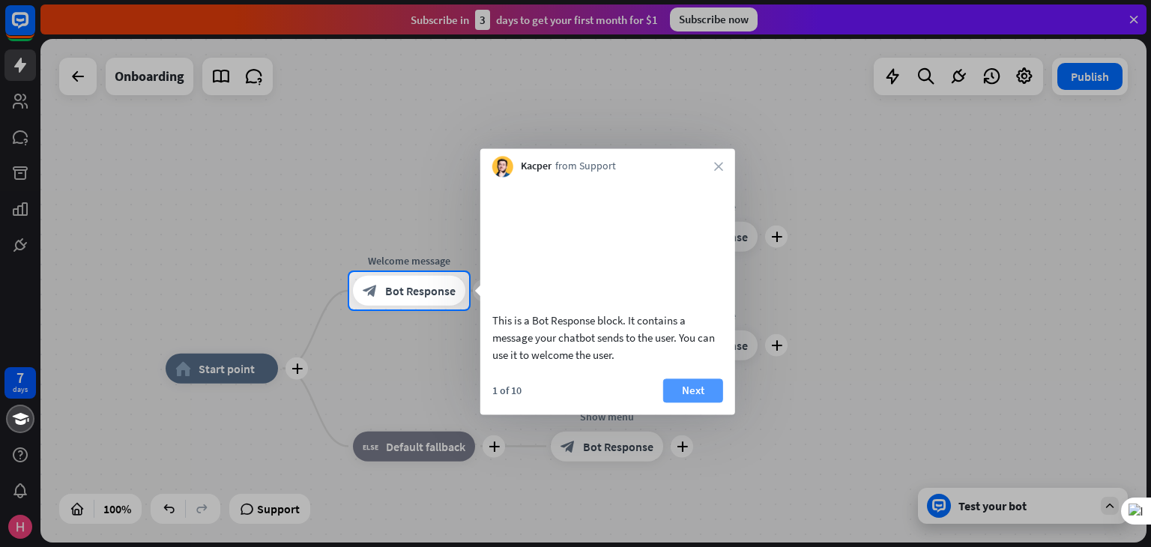
click at [698, 402] on button "Next" at bounding box center [693, 390] width 60 height 24
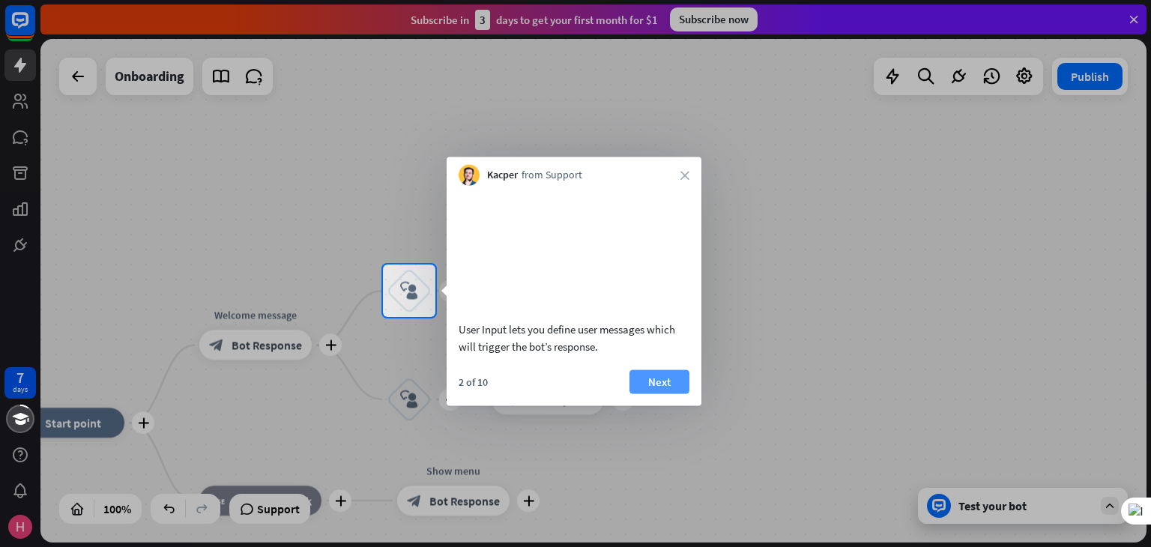
click at [657, 393] on button "Next" at bounding box center [660, 381] width 60 height 24
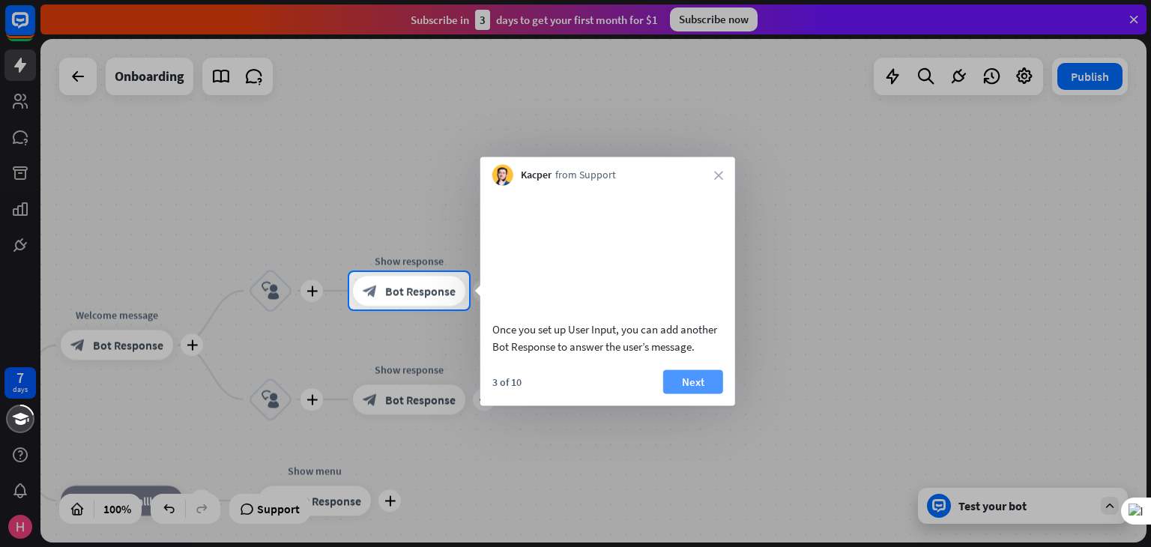
click at [677, 393] on button "Next" at bounding box center [693, 381] width 60 height 24
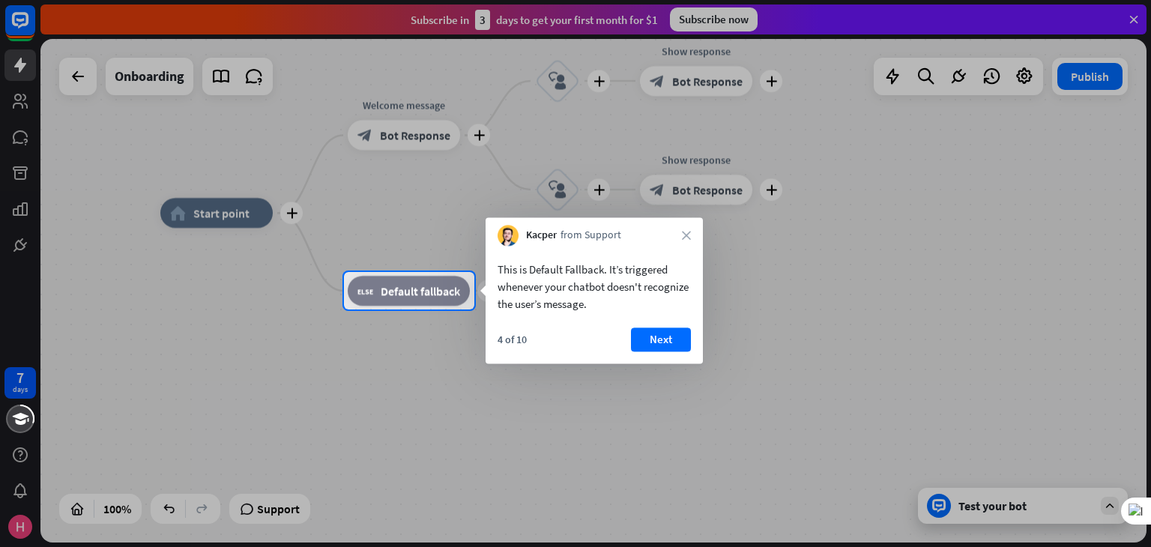
click at [656, 334] on button "Next" at bounding box center [661, 340] width 60 height 24
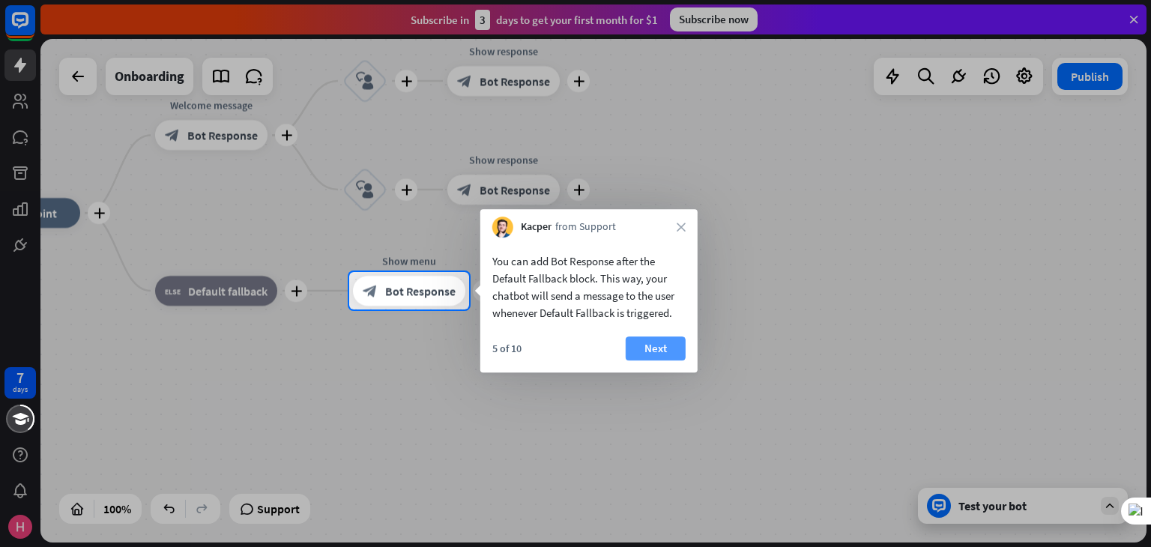
click at [653, 342] on button "Next" at bounding box center [656, 348] width 60 height 24
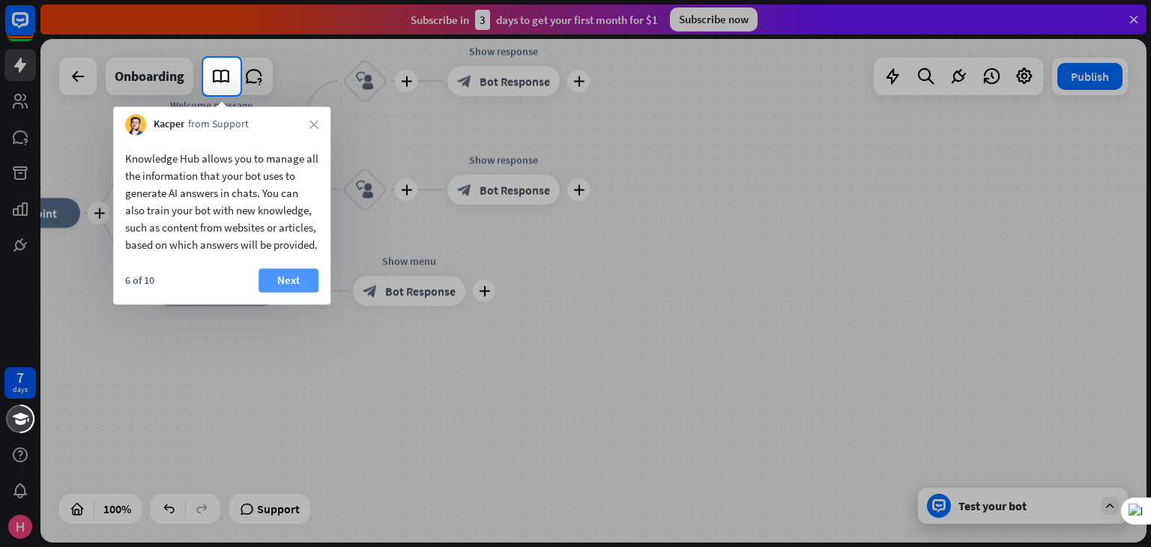
click at [279, 292] on button "Next" at bounding box center [289, 280] width 60 height 24
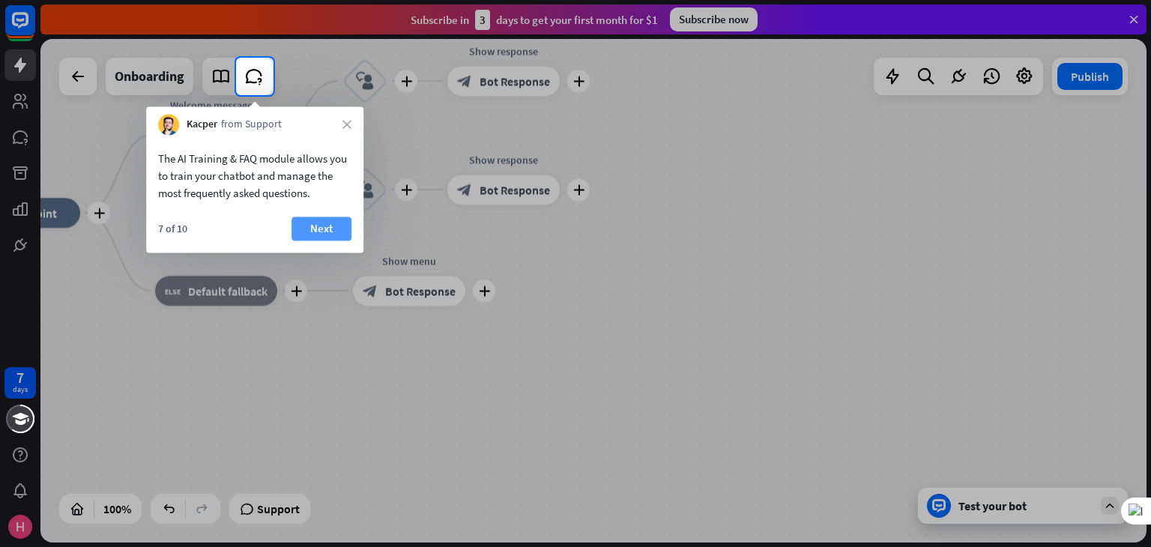
click at [328, 223] on button "Next" at bounding box center [322, 229] width 60 height 24
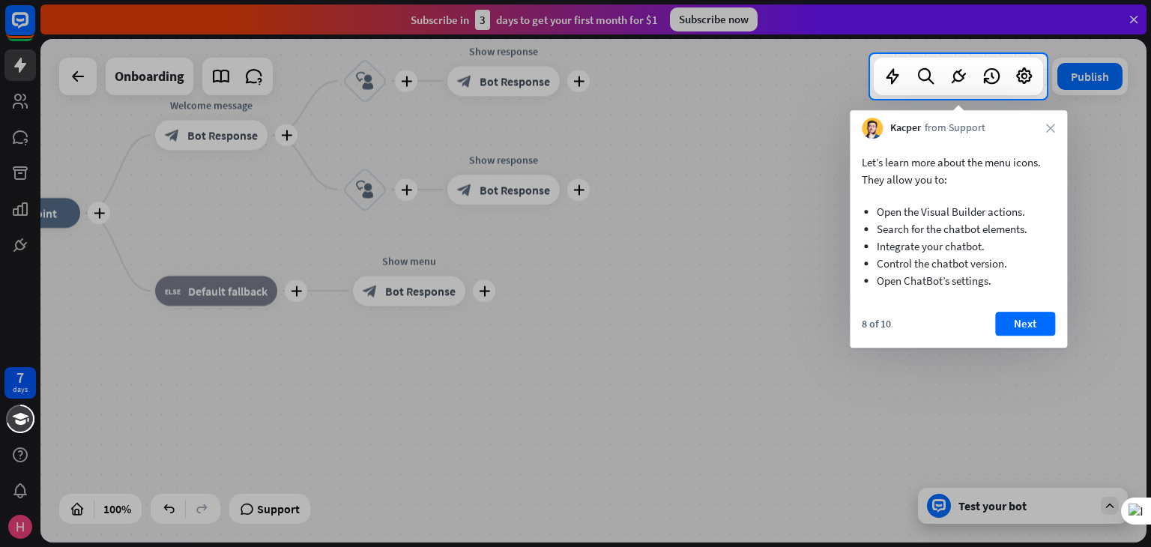
click at [1024, 320] on button "Next" at bounding box center [1025, 324] width 60 height 24
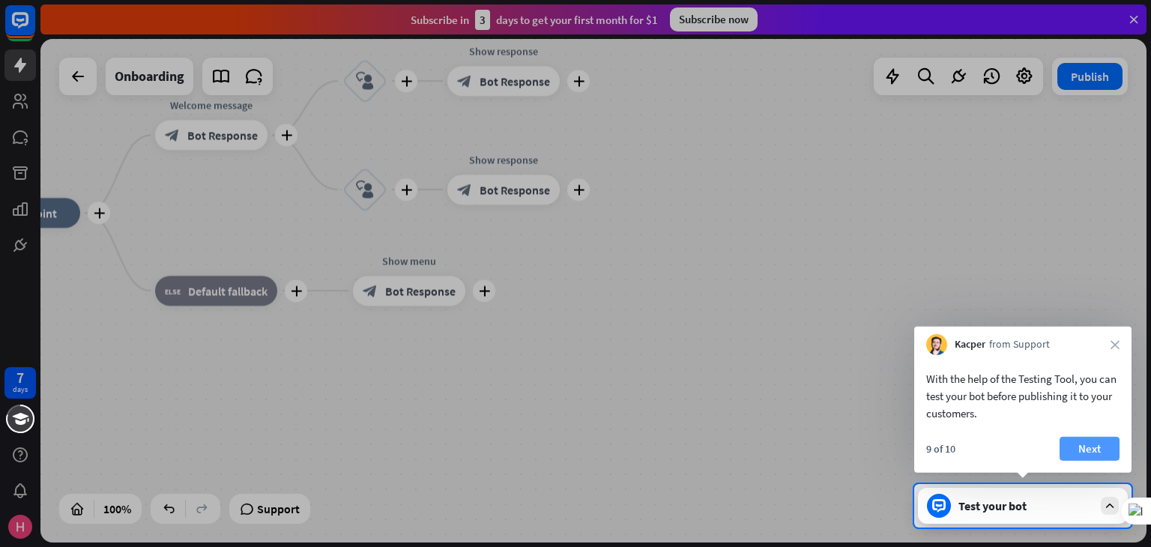
click at [1084, 450] on button "Next" at bounding box center [1090, 449] width 60 height 24
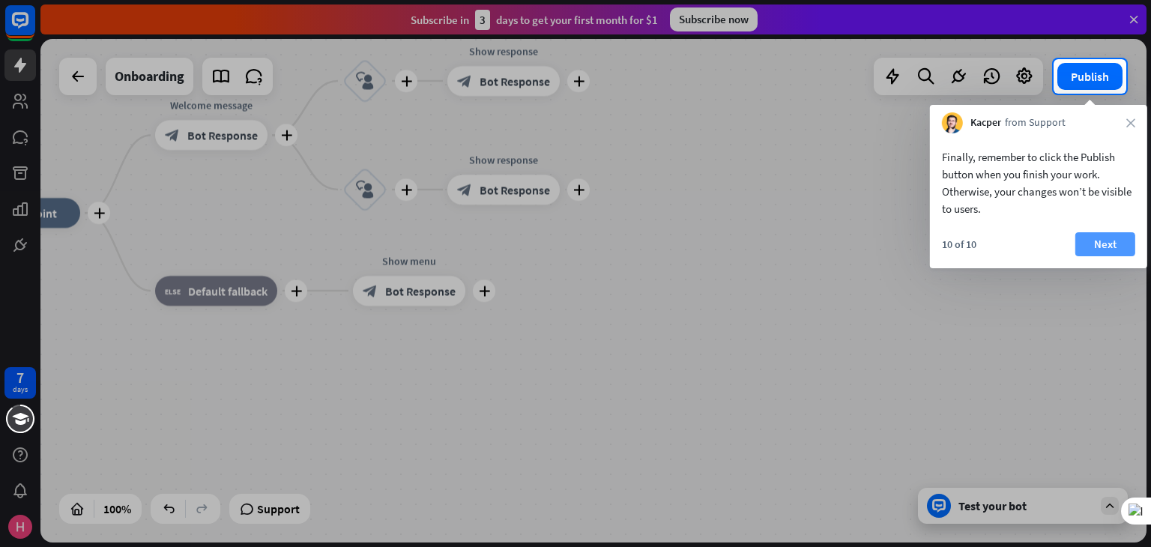
click at [1097, 240] on button "Next" at bounding box center [1105, 244] width 60 height 24
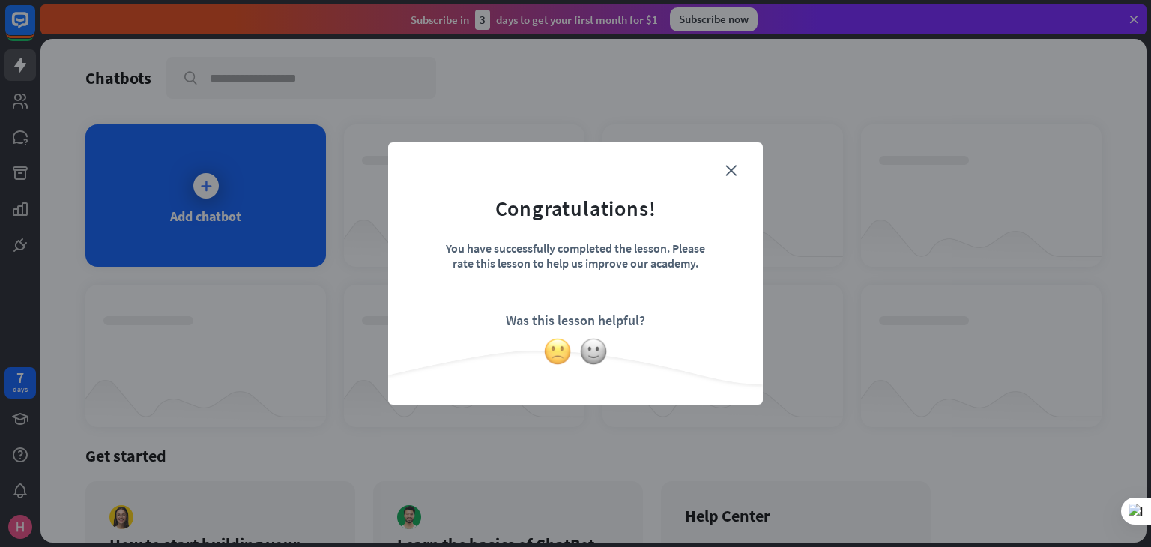
click at [555, 348] on img at bounding box center [557, 351] width 28 height 28
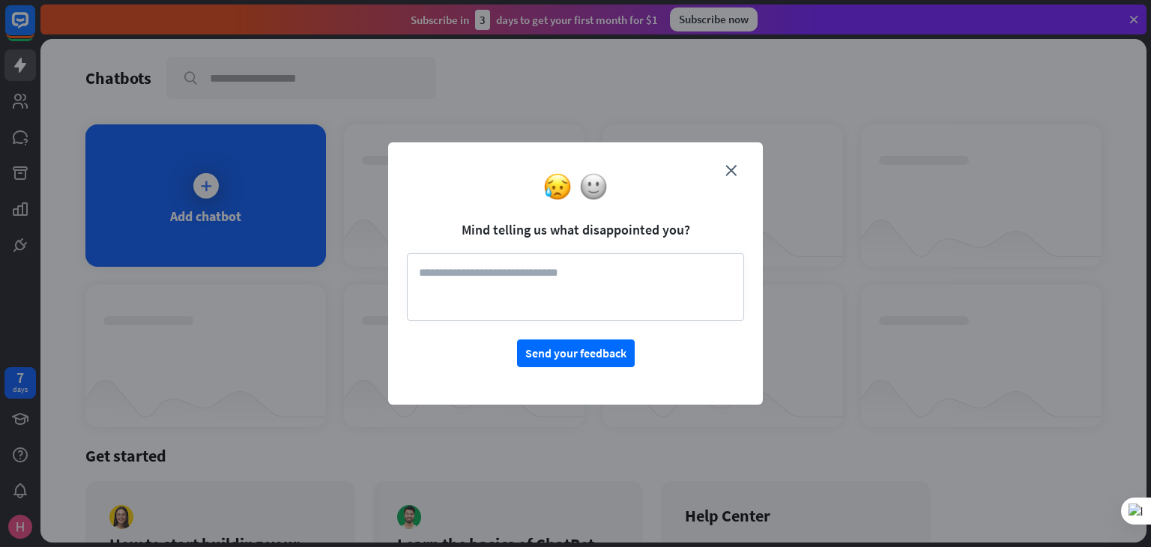
click at [420, 292] on textarea at bounding box center [575, 286] width 337 height 67
type textarea "*"
click at [510, 274] on textarea "**********" at bounding box center [575, 286] width 337 height 67
type textarea "**********"
click at [578, 351] on button "Send your feedback" at bounding box center [576, 353] width 118 height 28
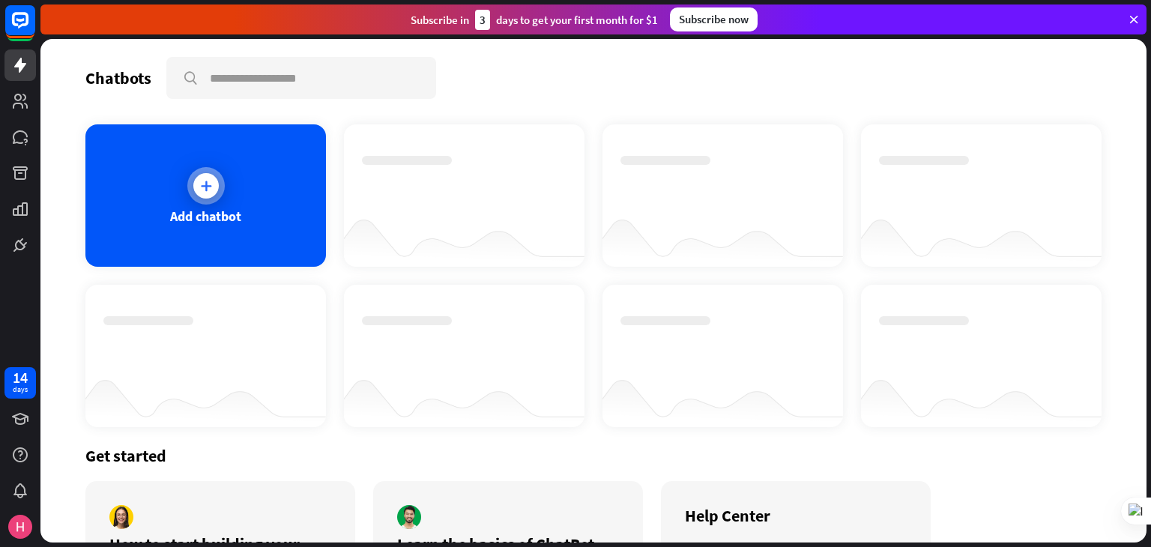
click at [203, 217] on div "Add chatbot" at bounding box center [205, 216] width 71 height 17
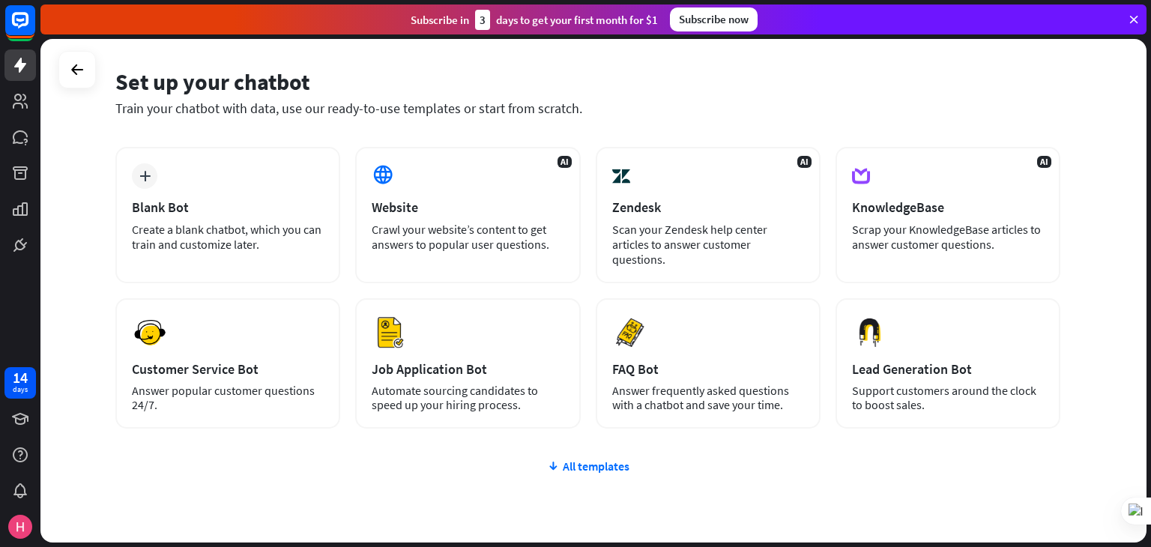
scroll to position [75, 0]
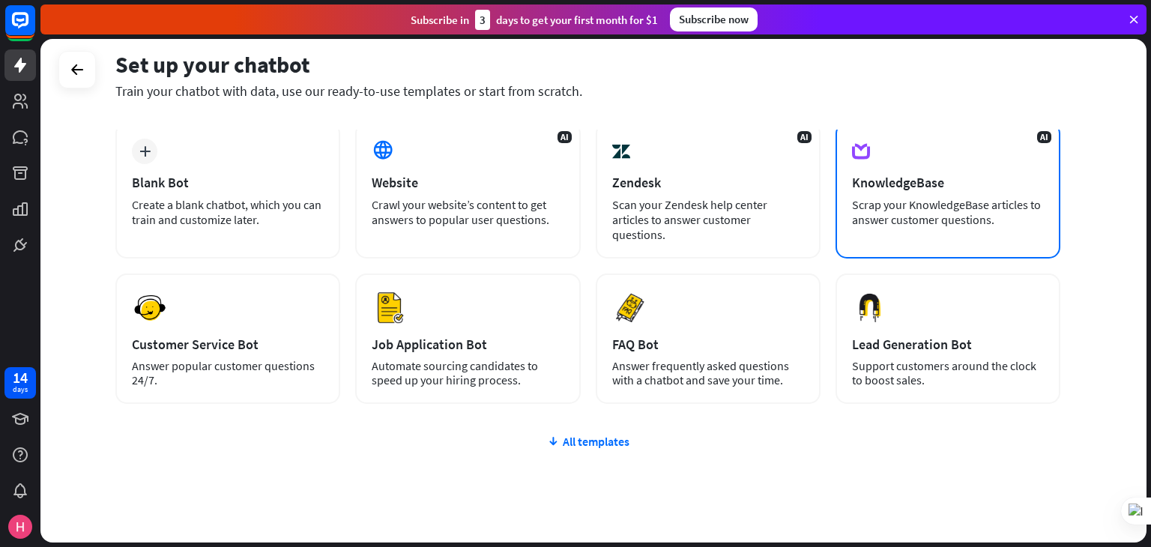
click at [914, 196] on div "AI KnowledgeBase Scrap your KnowledgeBase articles to answer customer questions." at bounding box center [948, 190] width 225 height 136
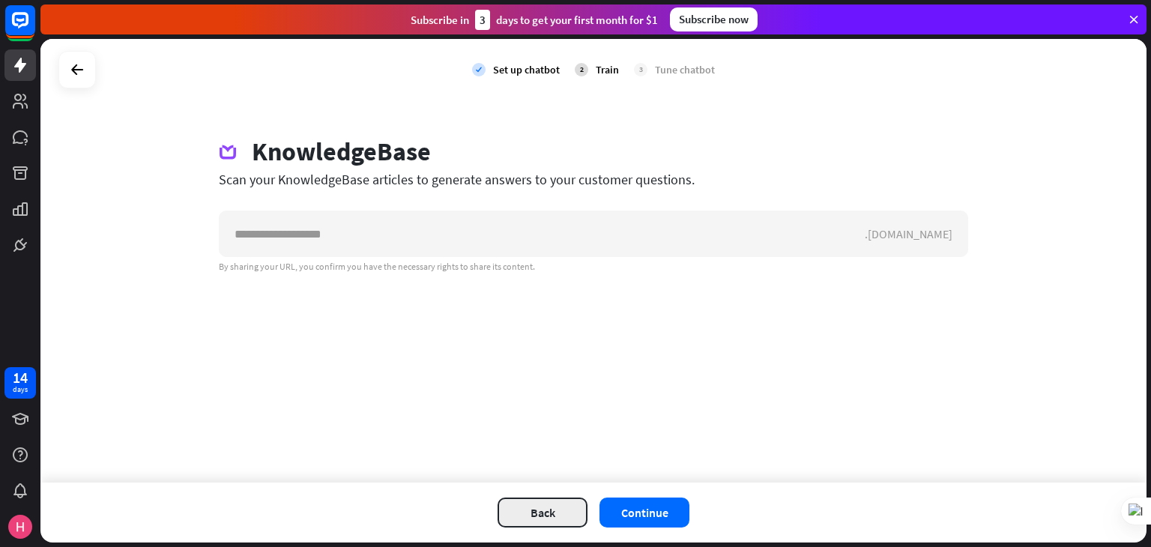
click at [541, 513] on button "Back" at bounding box center [543, 513] width 90 height 30
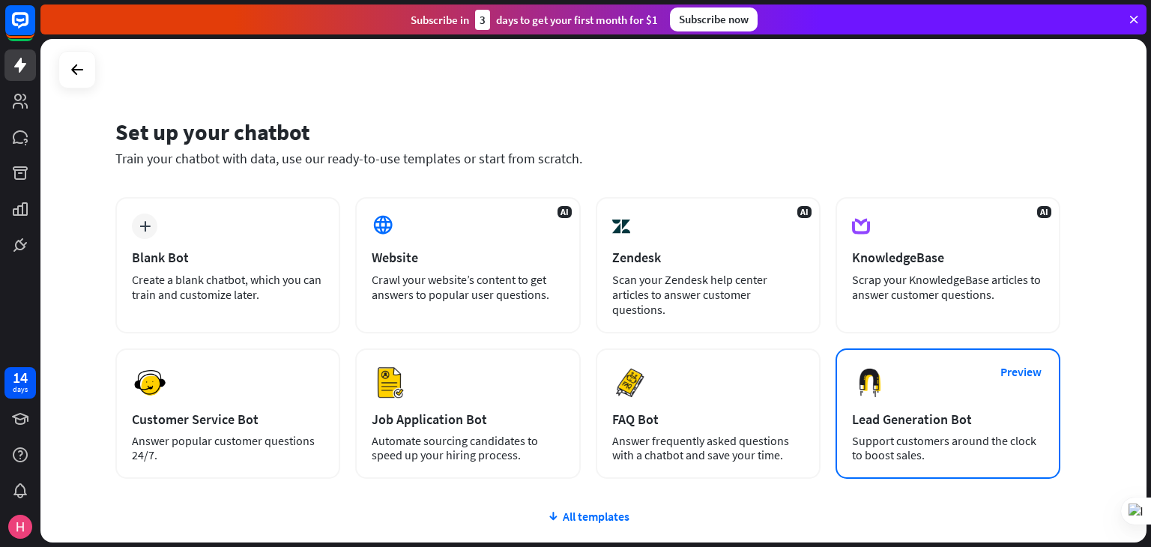
click at [906, 411] on div "Lead Generation Bot" at bounding box center [948, 419] width 192 height 17
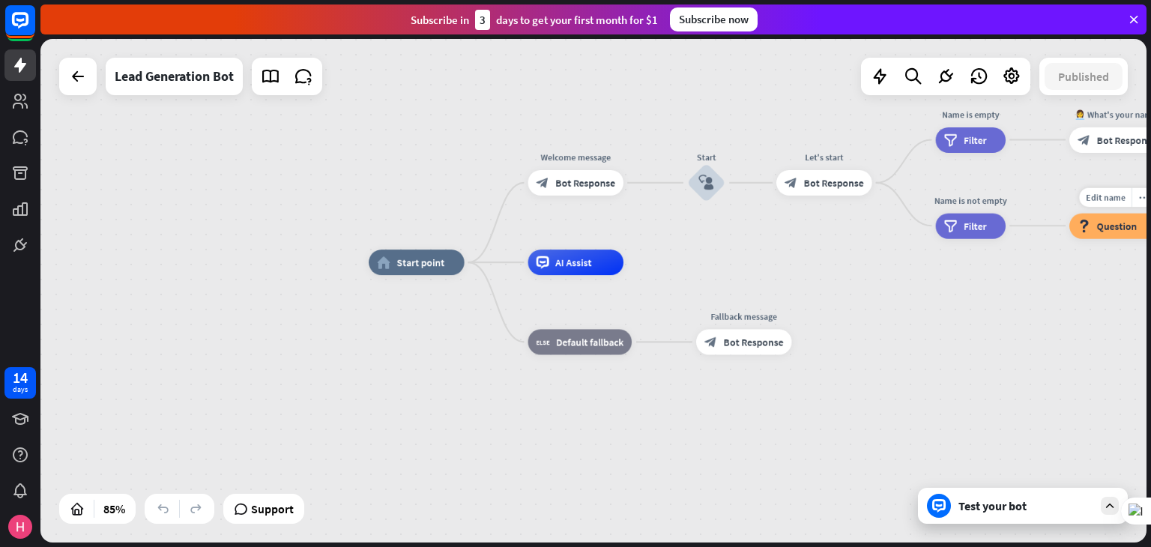
click at [1123, 229] on span "Question" at bounding box center [1117, 226] width 40 height 13
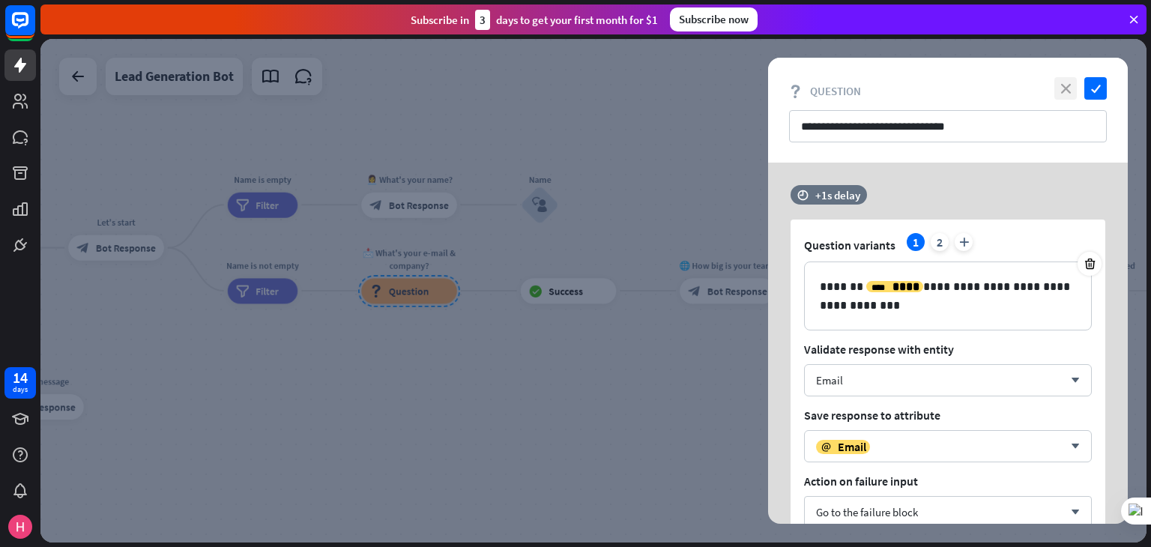
click at [1067, 85] on icon "close" at bounding box center [1065, 88] width 22 height 22
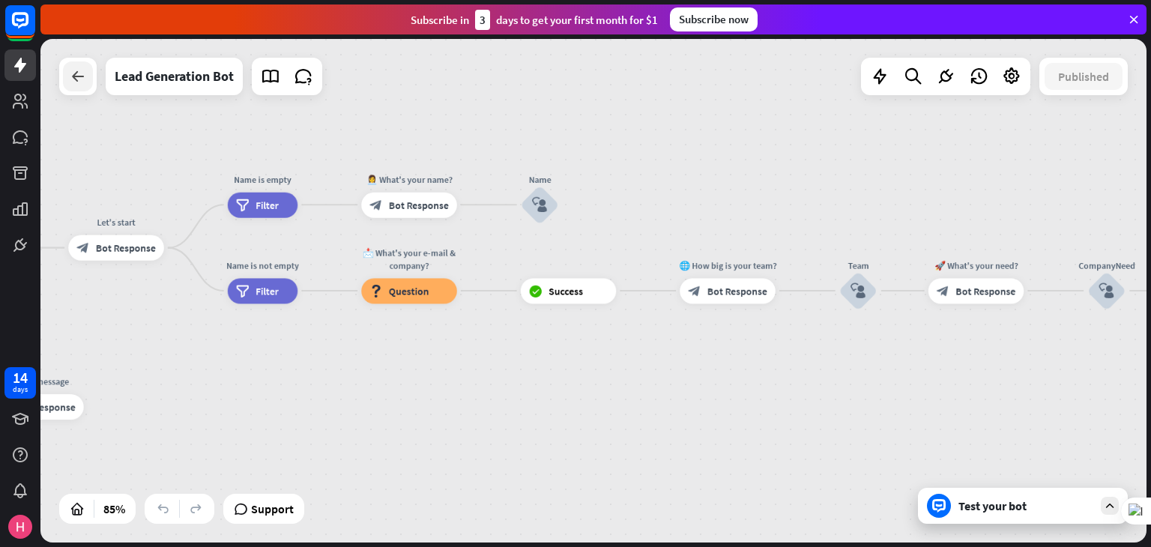
click at [71, 80] on icon at bounding box center [78, 76] width 18 height 18
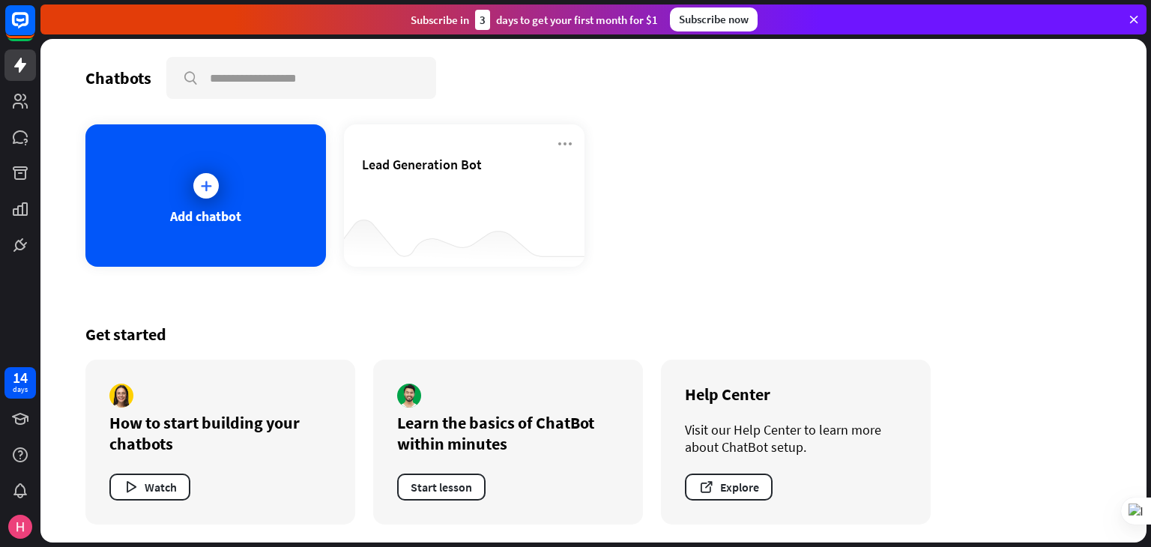
click at [71, 80] on div "Chatbots search Add chatbot Lead Generation Bot Get started How to start buildi…" at bounding box center [593, 291] width 1106 height 504
drag, startPoint x: 670, startPoint y: 211, endPoint x: 594, endPoint y: 211, distance: 76.4
click at [594, 211] on div "Add chatbot Lead Generation Bot" at bounding box center [593, 195] width 1016 height 142
click at [396, 167] on span "Lead Generation Bot" at bounding box center [422, 164] width 120 height 17
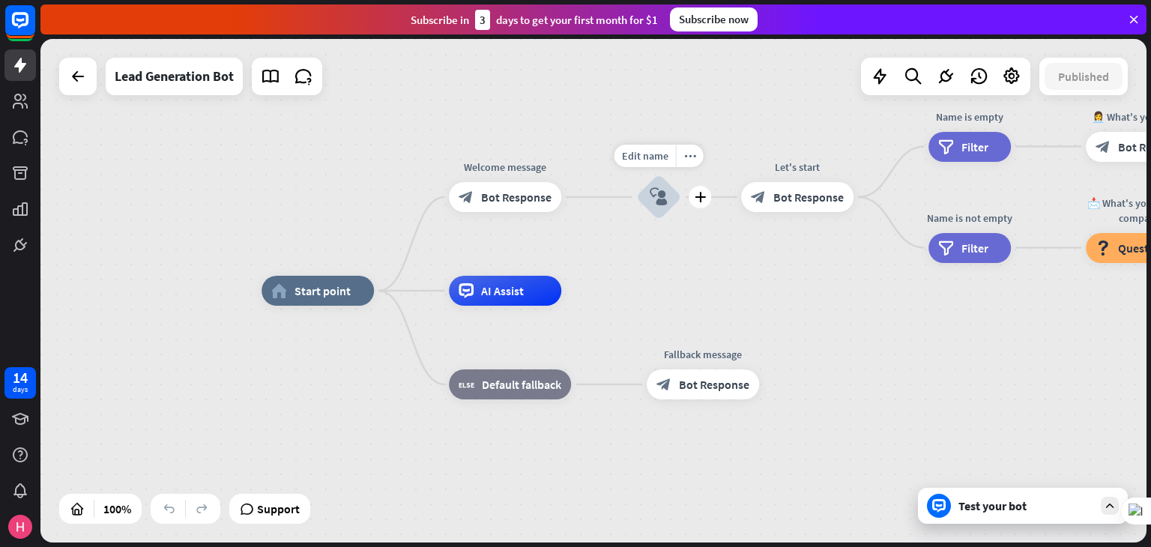
click at [660, 194] on icon "block_user_input" at bounding box center [659, 197] width 18 height 18
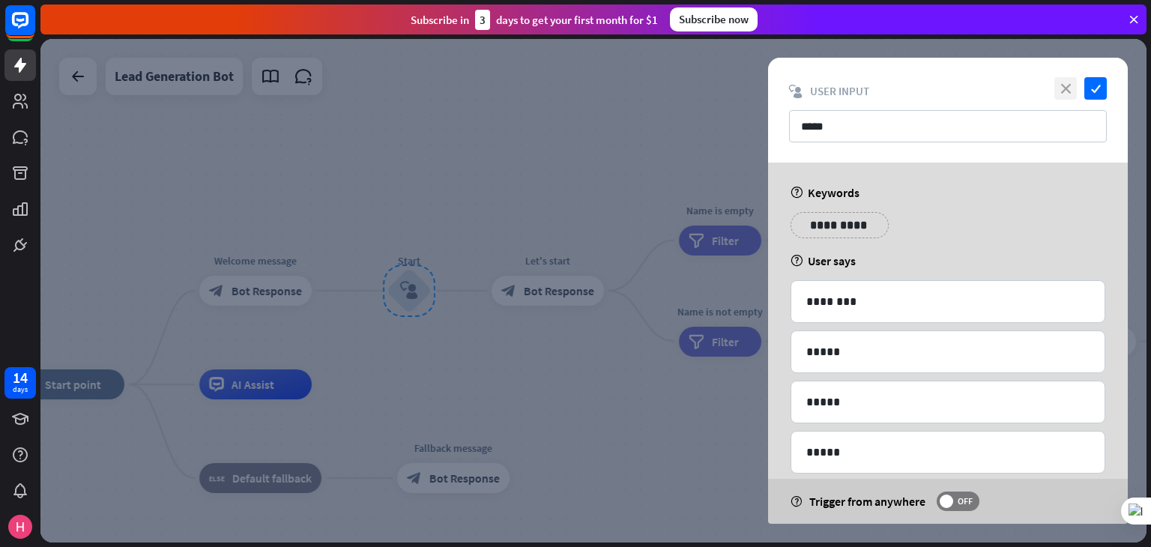
click at [1061, 86] on icon "close" at bounding box center [1065, 88] width 22 height 22
